Goal: Information Seeking & Learning: Learn about a topic

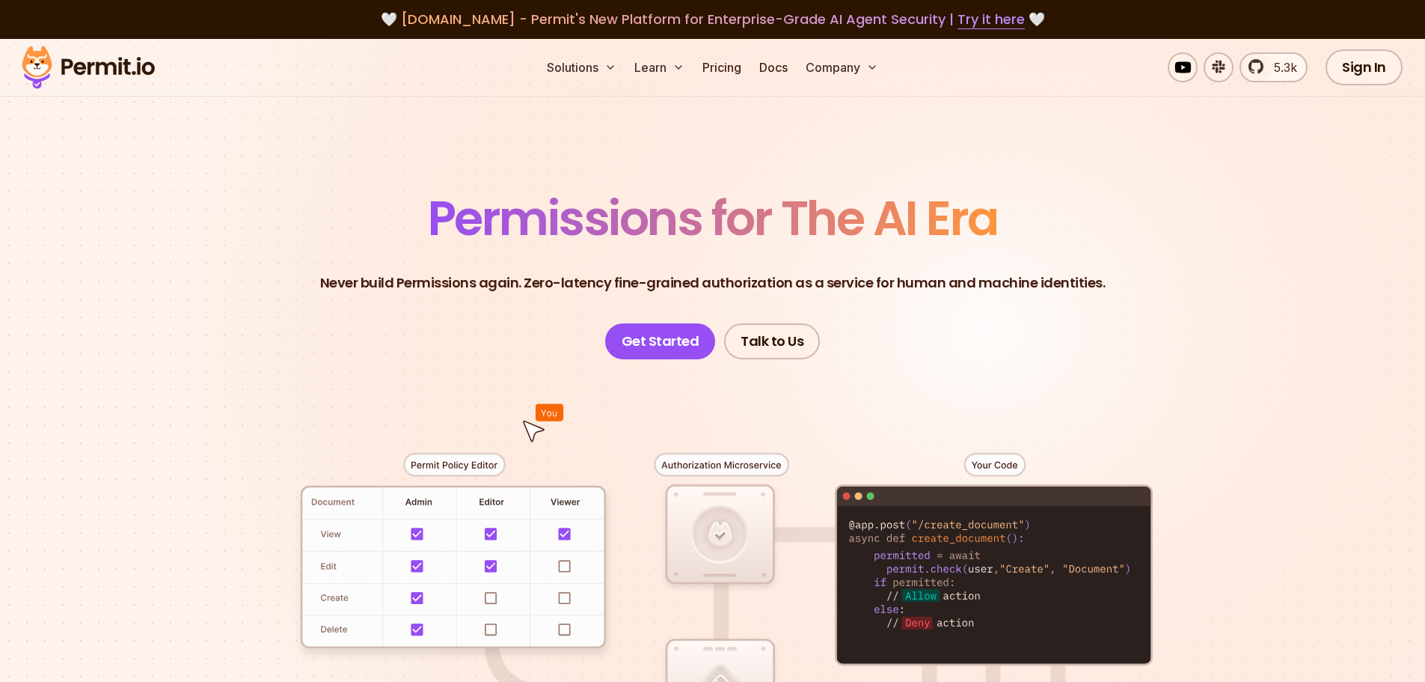
click at [1258, 201] on section "Permissions for The AI Era Never build Permissions again. Zero-latency fine-gra…" at bounding box center [712, 533] width 1425 height 988
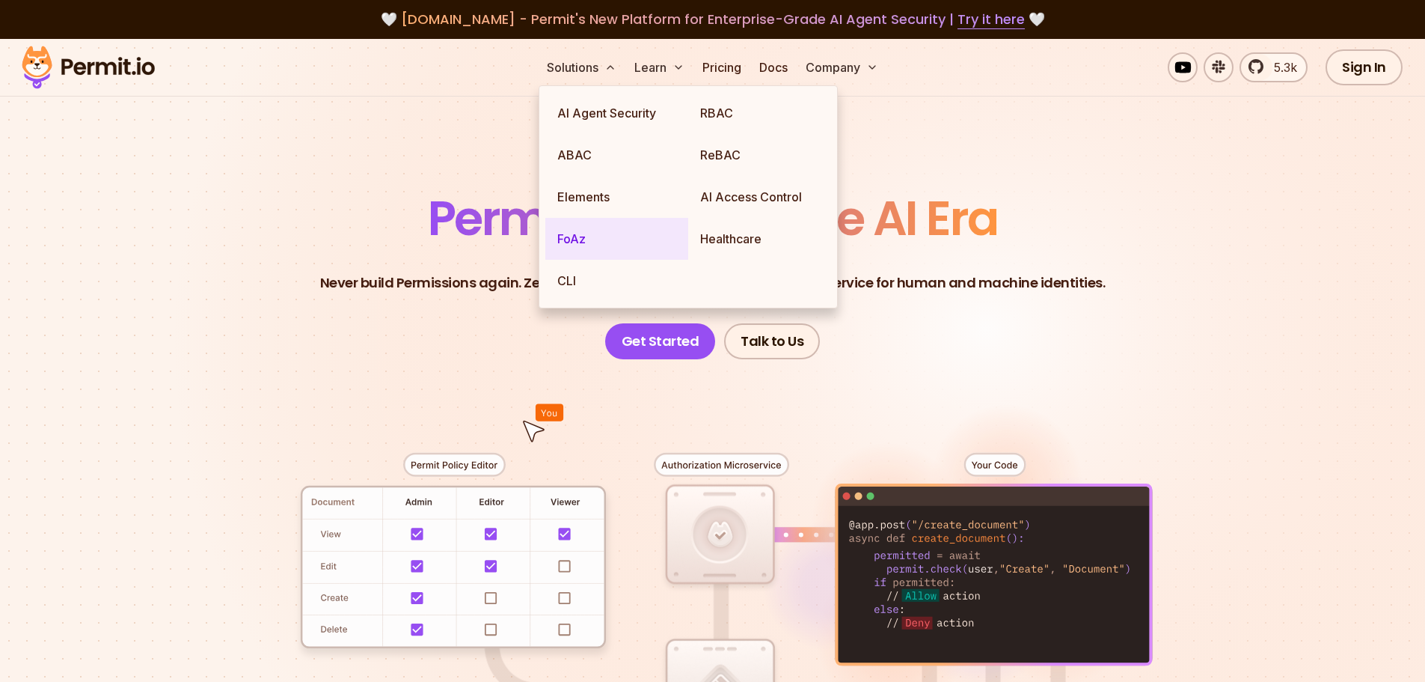
click at [589, 256] on link "FoAz" at bounding box center [616, 239] width 143 height 42
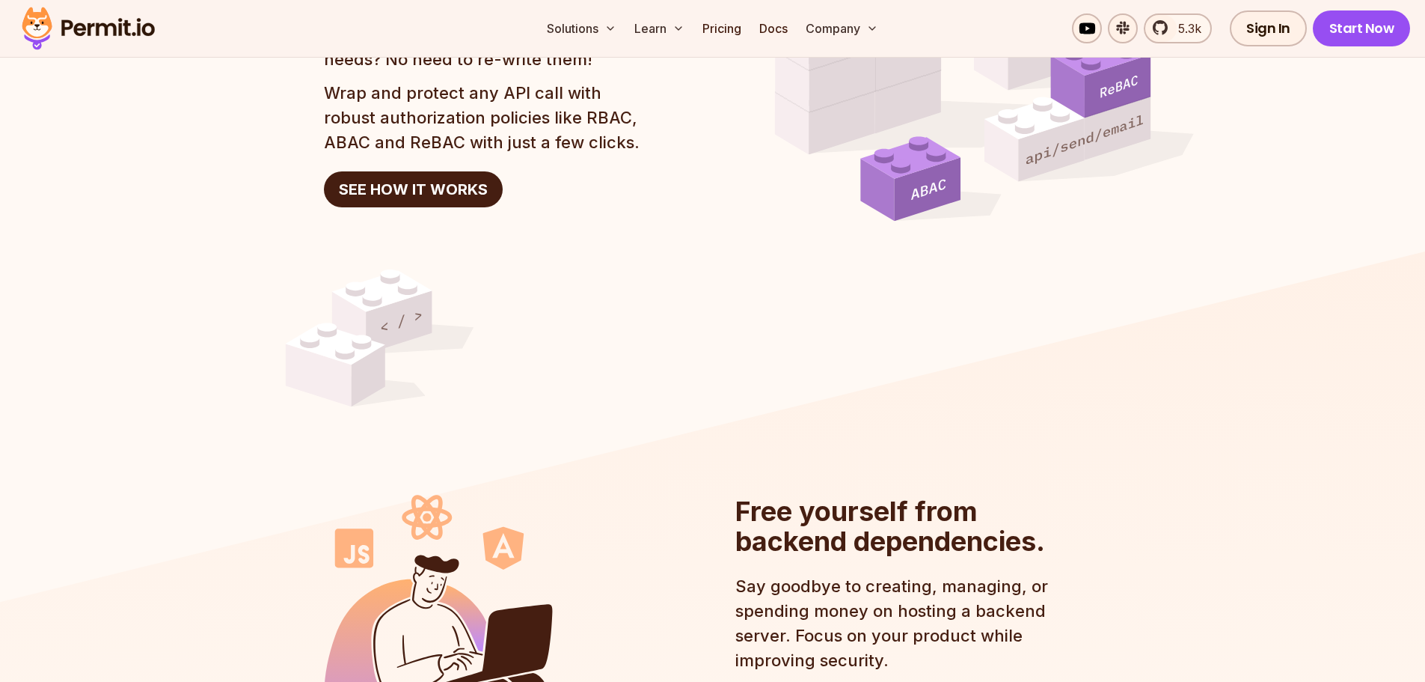
scroll to position [1571, 0]
click at [368, 182] on link "SEE HOW IT WORKS" at bounding box center [413, 189] width 179 height 36
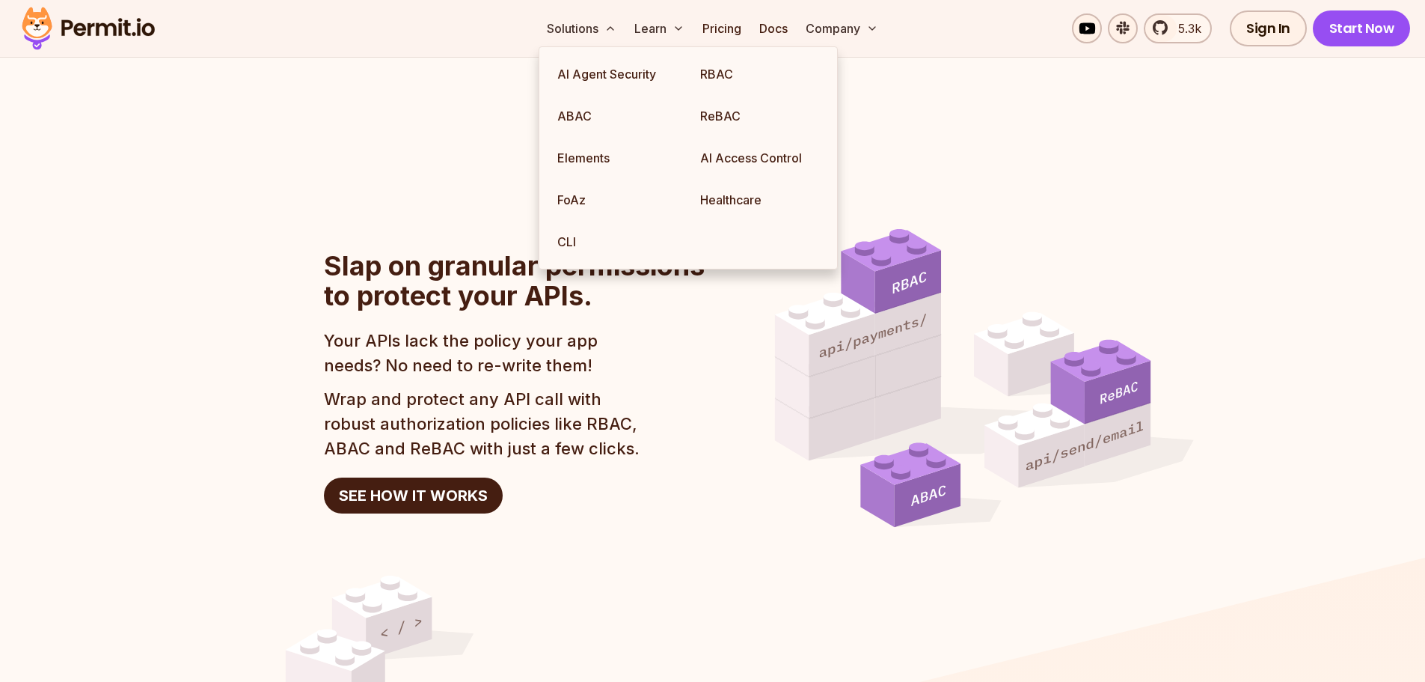
scroll to position [1197, 0]
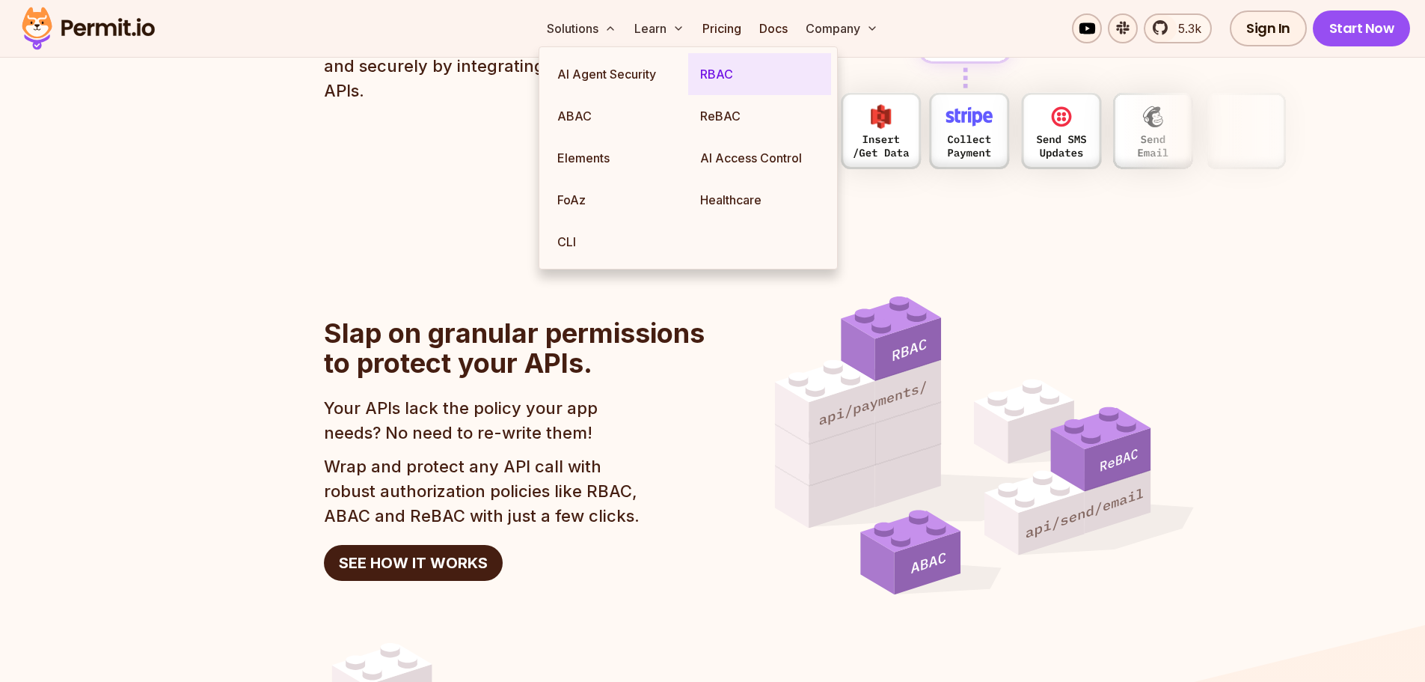
click at [735, 69] on link "RBAC" at bounding box center [759, 74] width 143 height 42
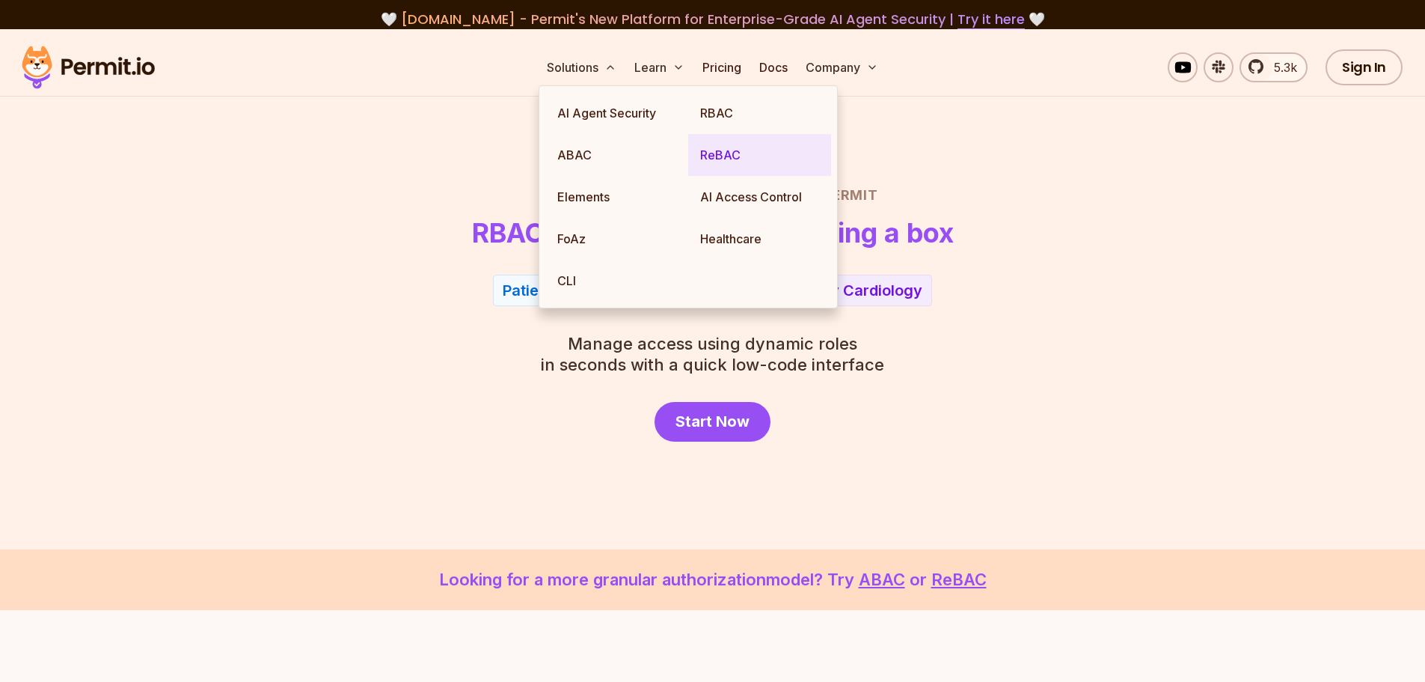
click at [733, 159] on link "ReBAC" at bounding box center [759, 155] width 143 height 42
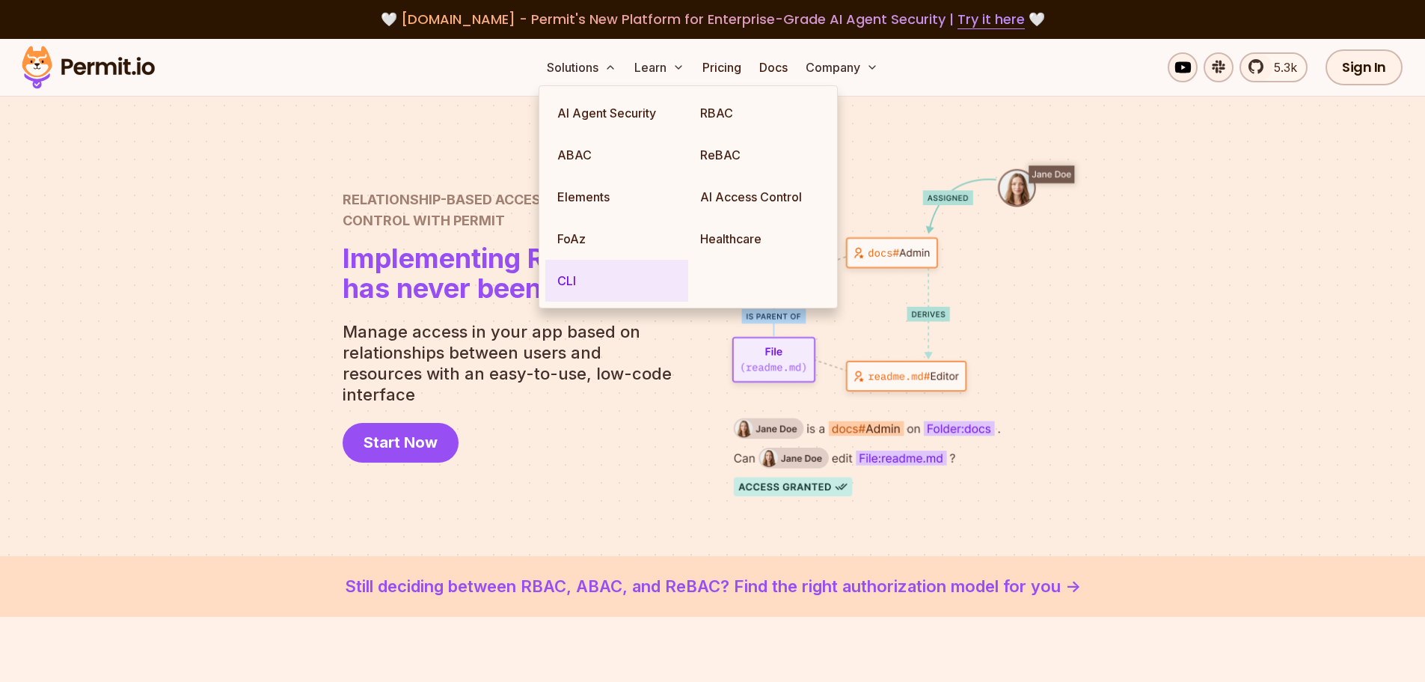
click at [580, 270] on link "CLI" at bounding box center [616, 281] width 143 height 42
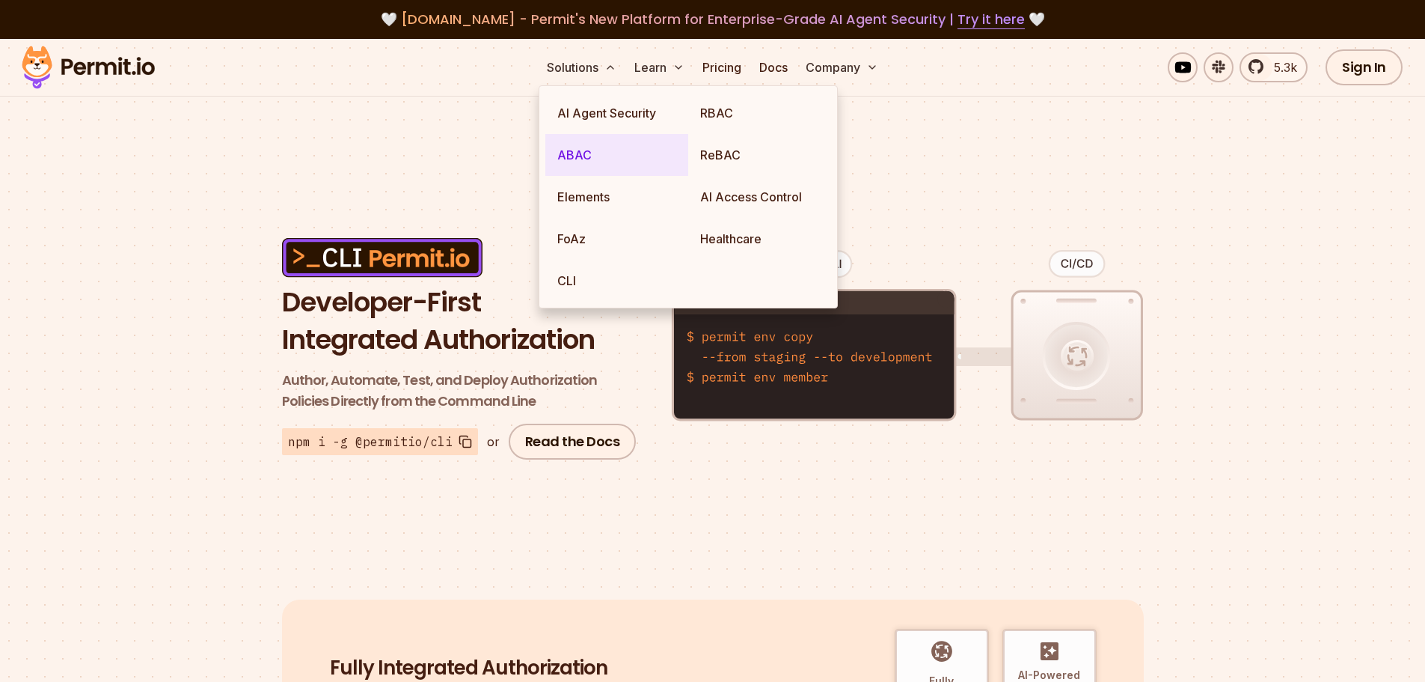
click at [604, 140] on link "ABAC" at bounding box center [616, 155] width 143 height 42
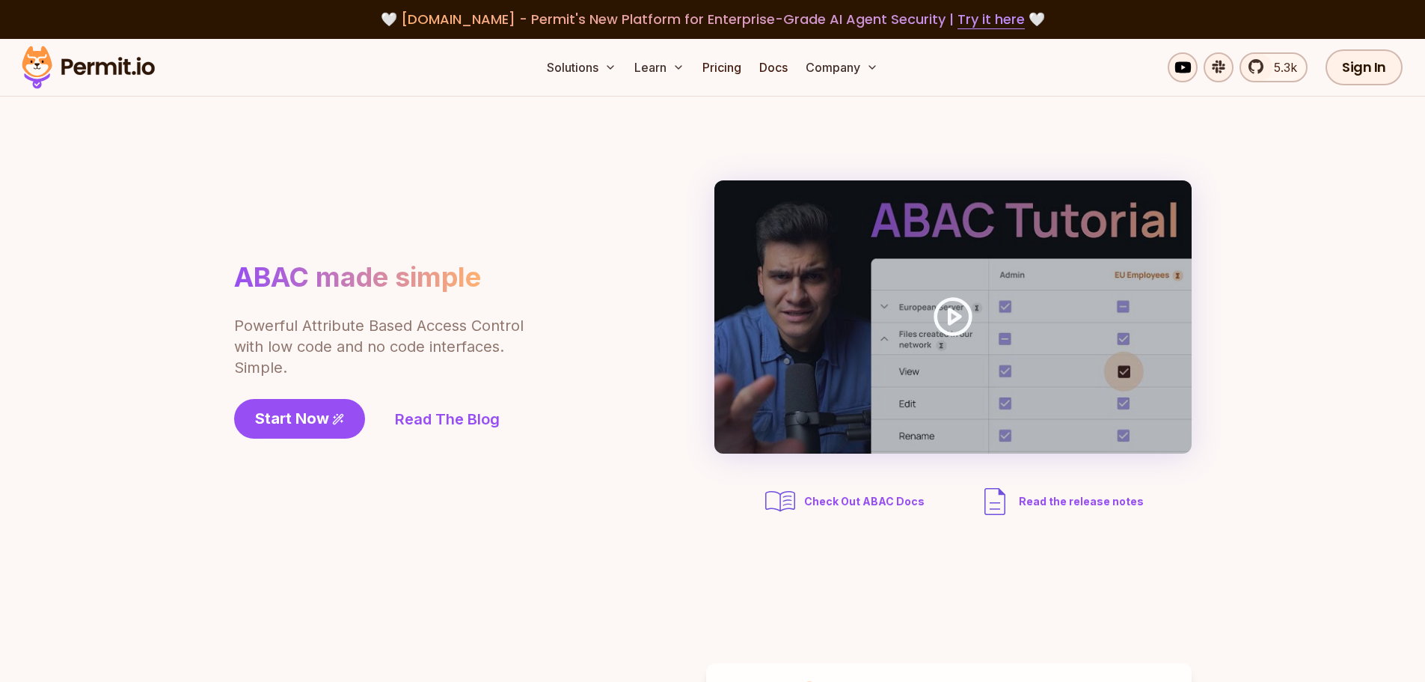
click at [405, 200] on div "ABAC made simple Powerful Attribute Based Access Control with low code and no c…" at bounding box center [713, 349] width 958 height 339
click at [315, 418] on span "Start Now" at bounding box center [292, 418] width 74 height 21
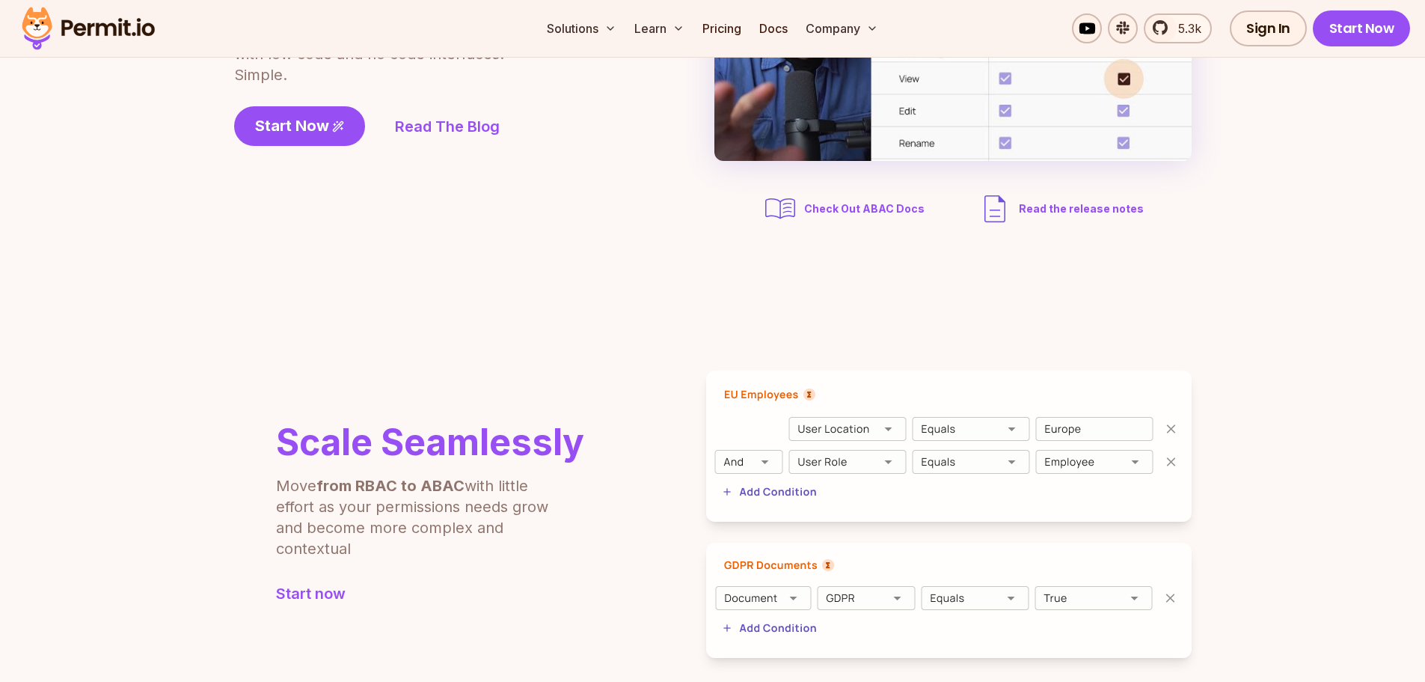
scroll to position [224, 0]
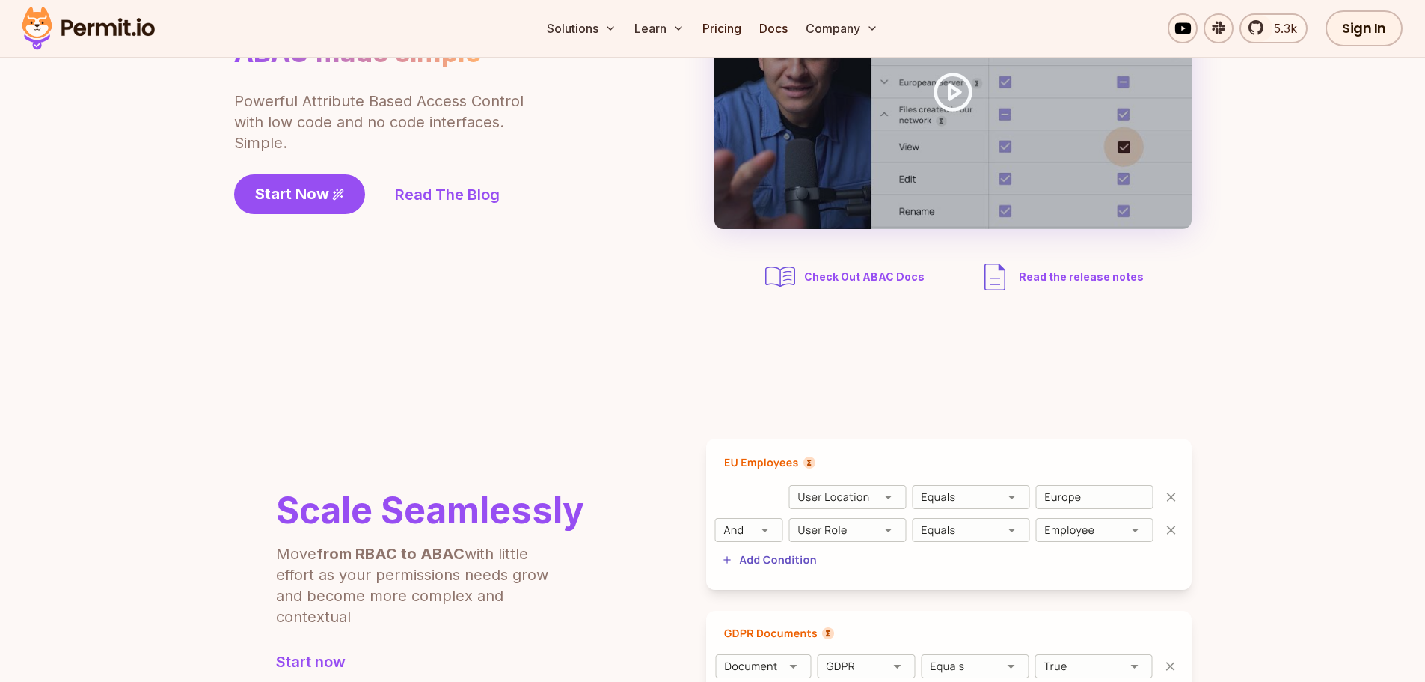
click at [852, 270] on span "Check Out ABAC Docs" at bounding box center [864, 276] width 120 height 15
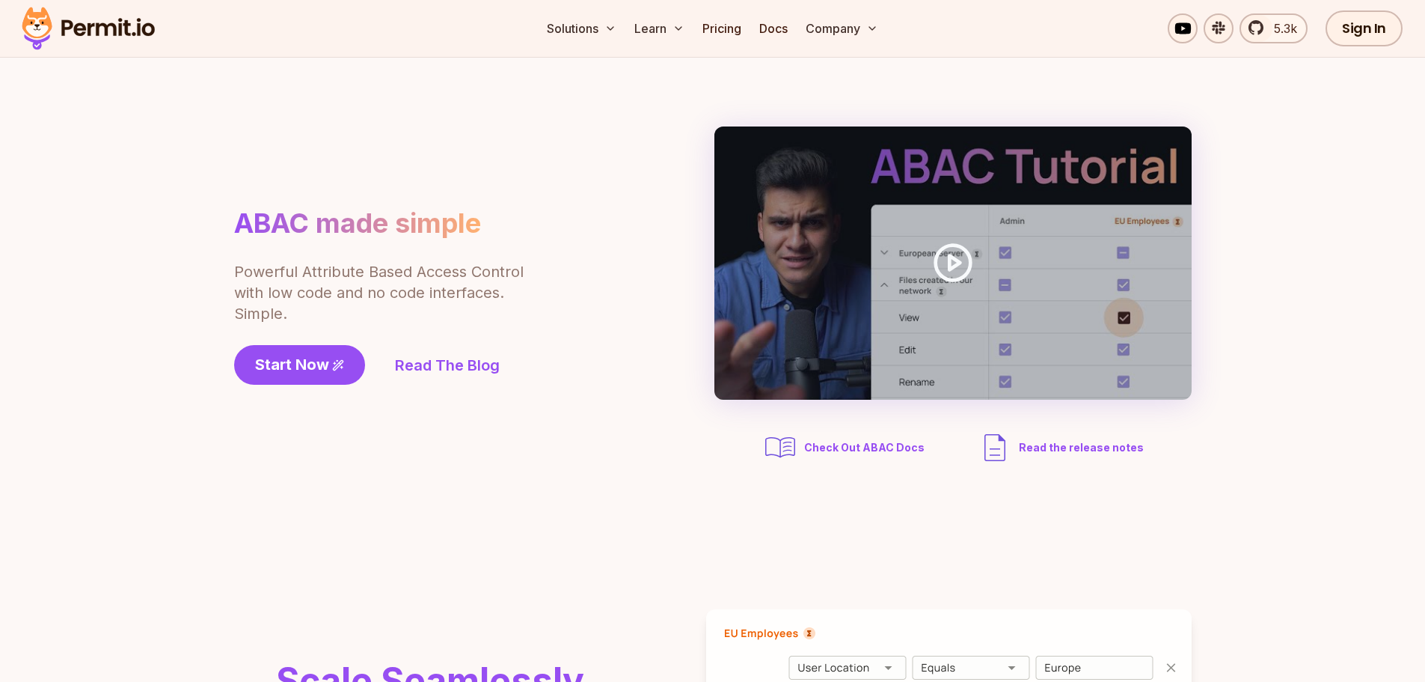
scroll to position [0, 0]
